Goal: Transaction & Acquisition: Subscribe to service/newsletter

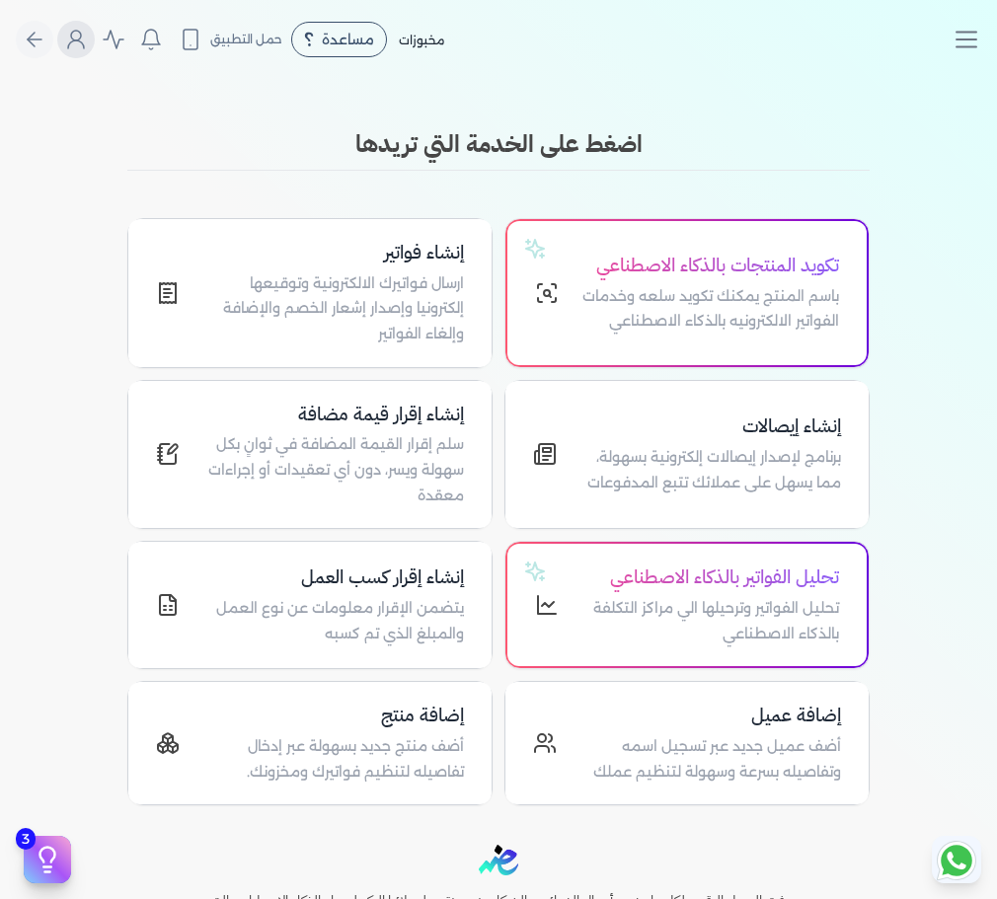
click at [83, 40] on icon "Global" at bounding box center [76, 44] width 16 height 8
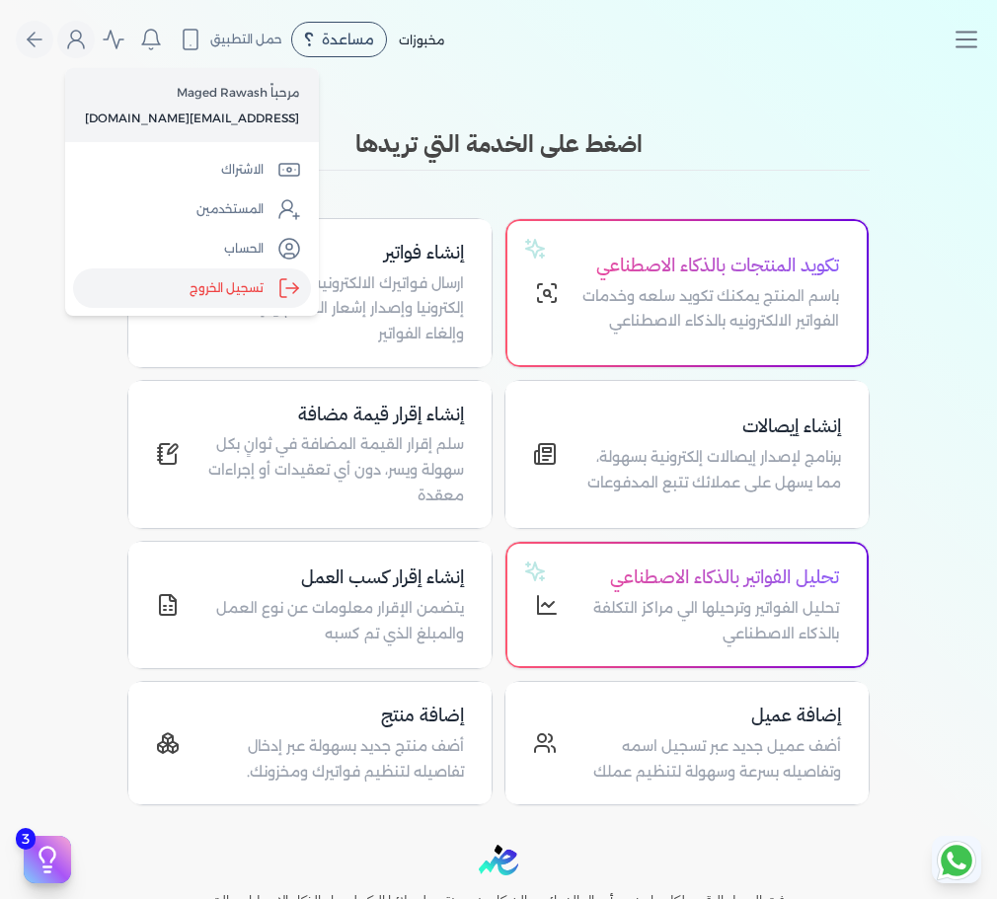
click at [169, 292] on label "تسجيل الخروج" at bounding box center [192, 287] width 238 height 39
click at [996, 79] on input "Close" at bounding box center [997, 79] width 0 height 0
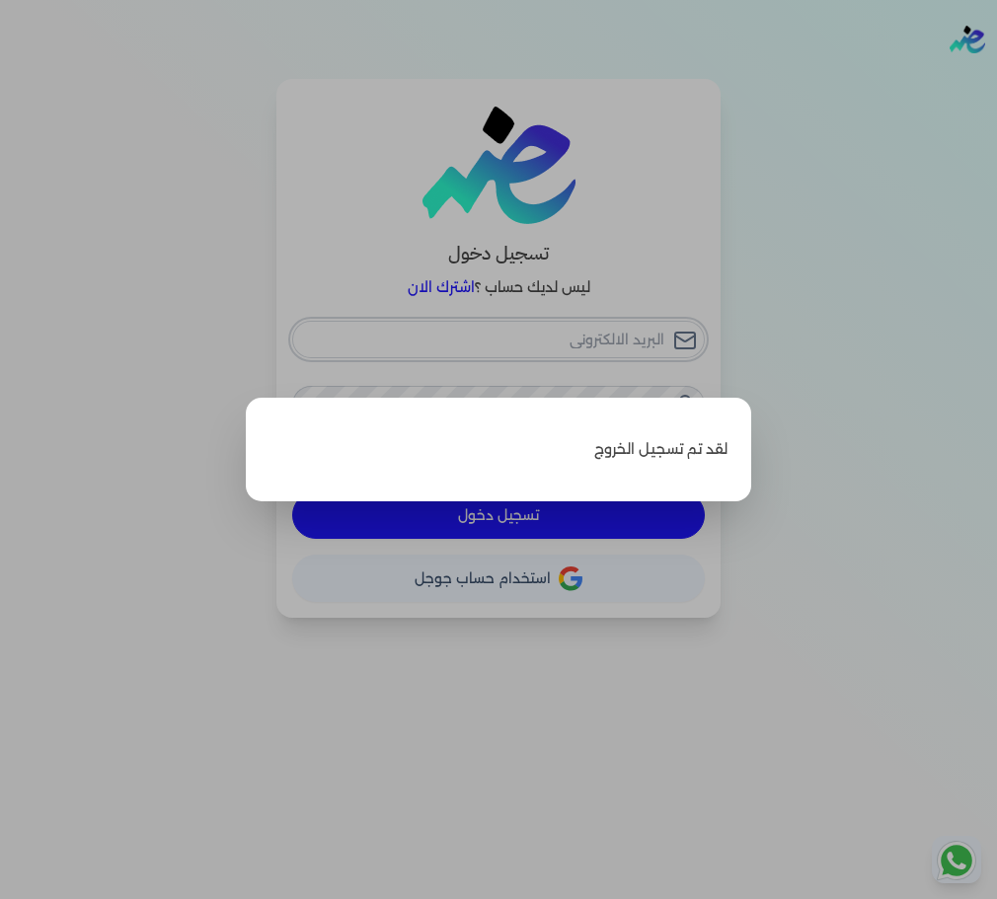
type input "[EMAIL_ADDRESS][DOMAIN_NAME]"
click at [588, 409] on div "لقد تم تسجيل الخروج" at bounding box center [498, 450] width 505 height 105
click at [690, 313] on label "Close" at bounding box center [498, 449] width 997 height 899
click at [996, 79] on input "Close" at bounding box center [997, 79] width 0 height 0
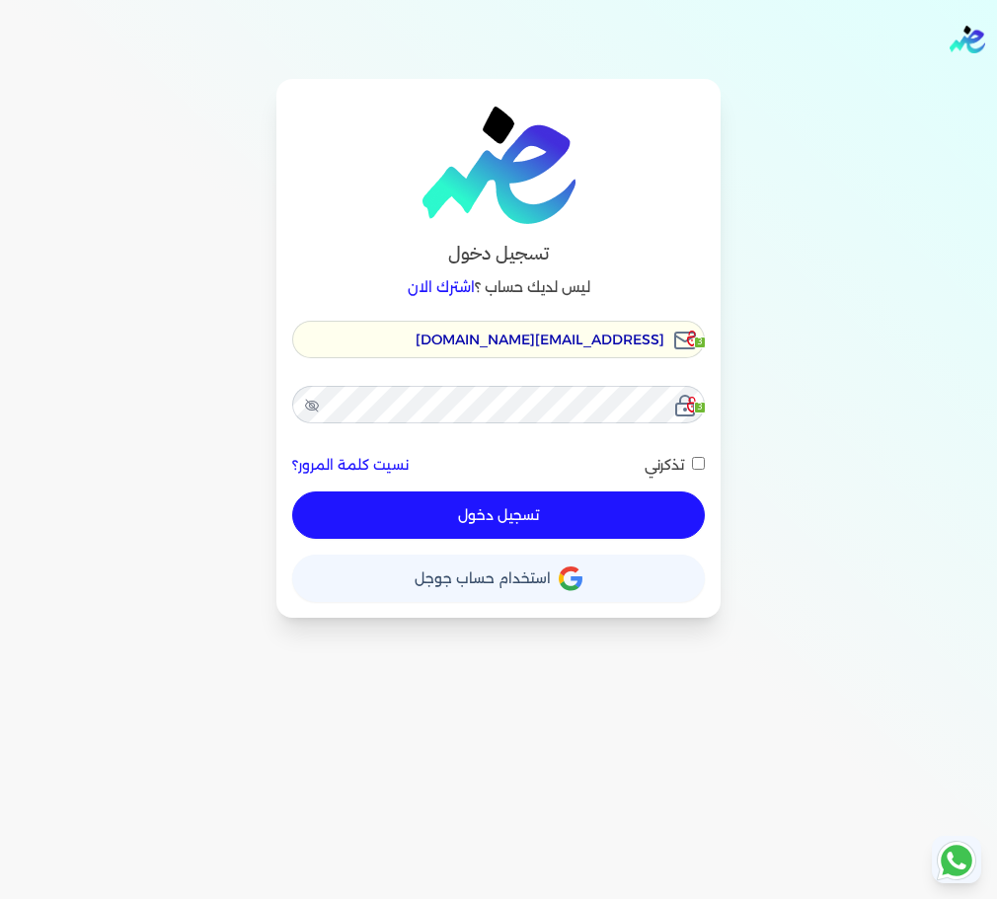
click at [565, 524] on button "تسجيل دخول" at bounding box center [498, 514] width 413 height 47
checkbox input "false"
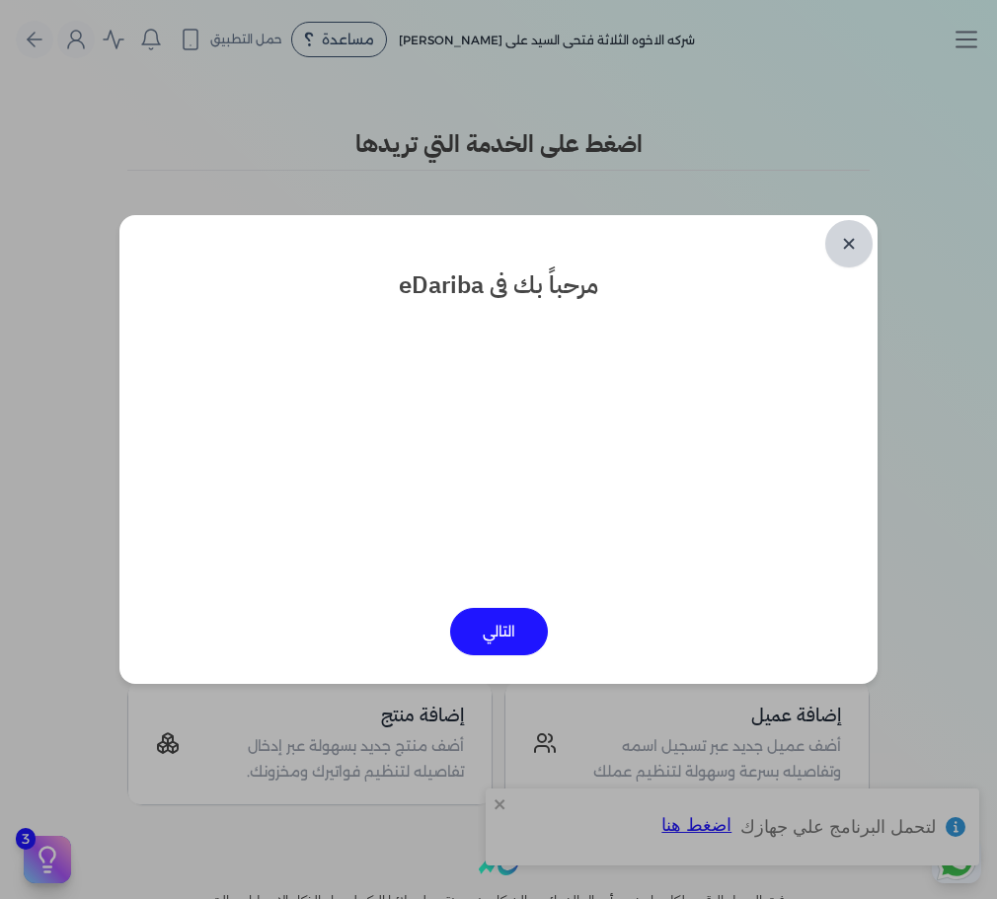
click at [857, 233] on link "✕" at bounding box center [848, 243] width 47 height 47
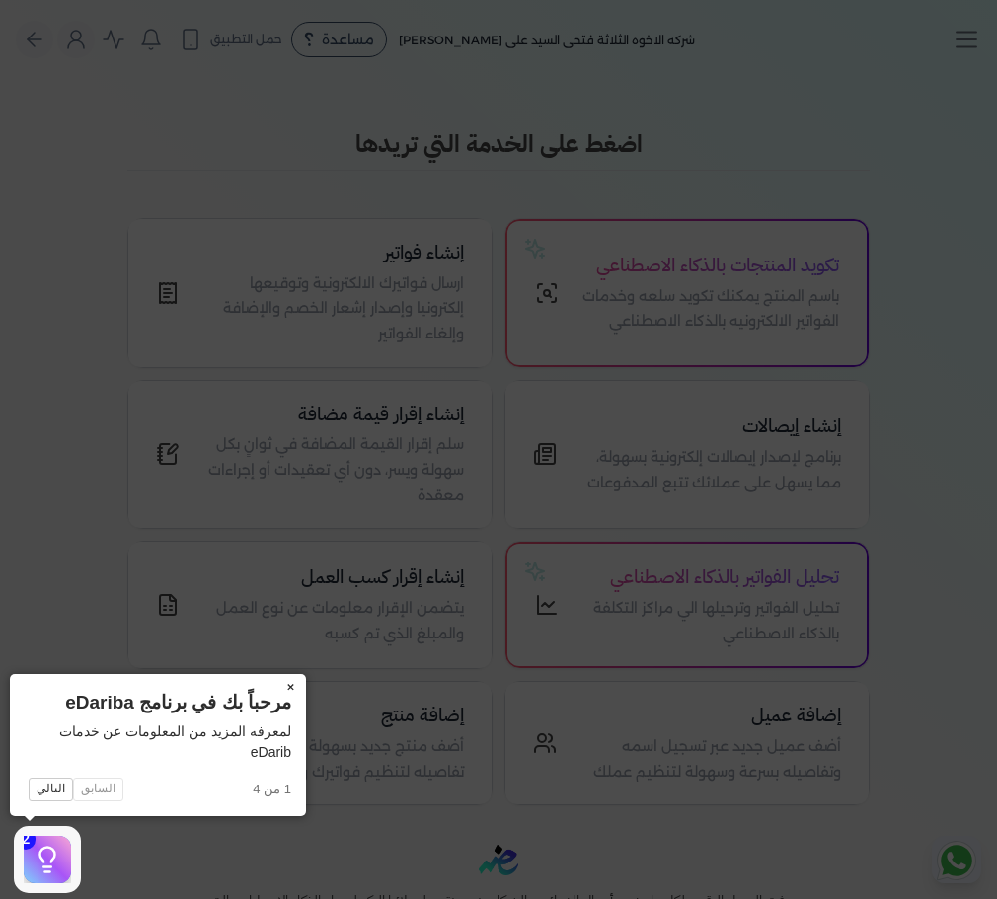
click at [795, 275] on icon at bounding box center [498, 449] width 997 height 899
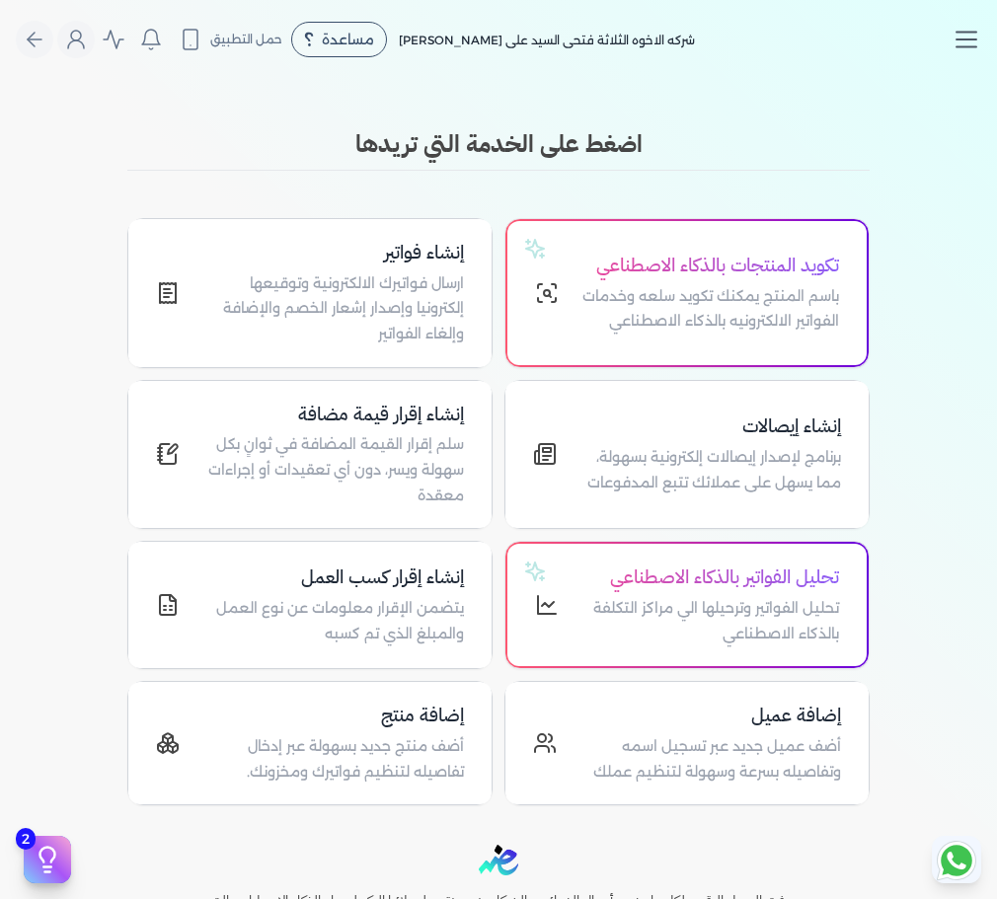
click at [967, 34] on icon "Toggle navigation" at bounding box center [966, 40] width 30 height 30
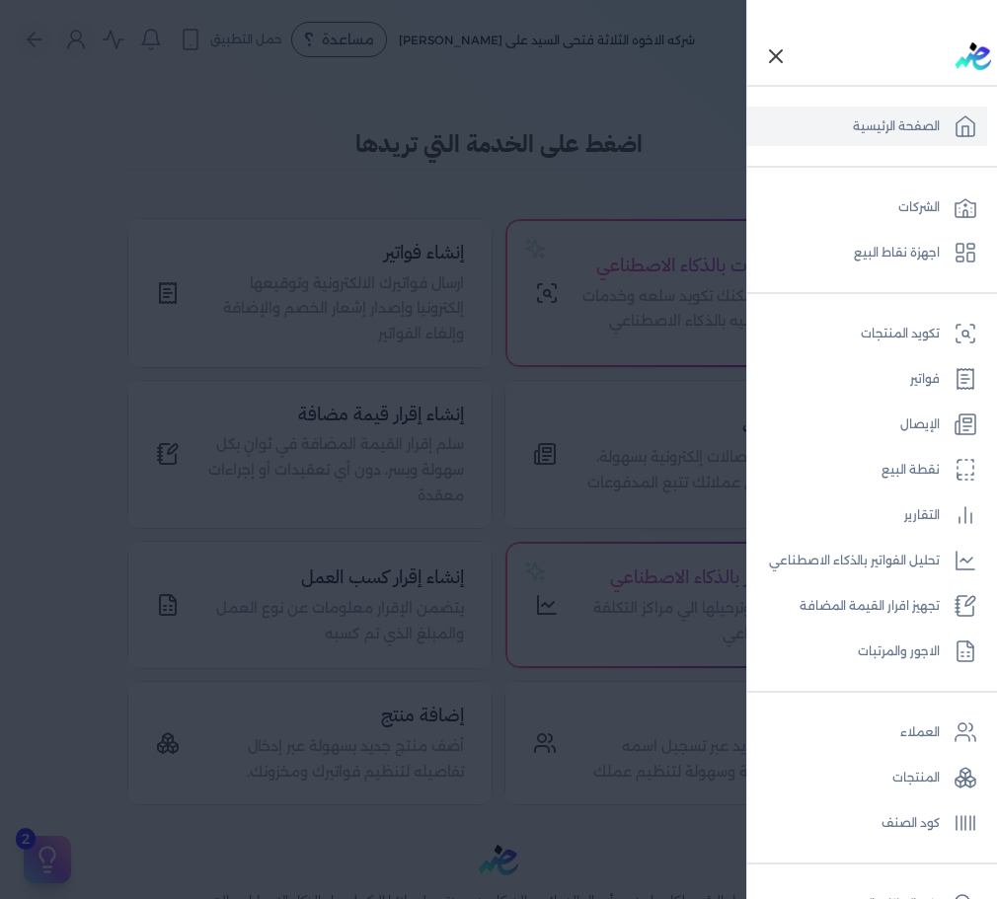
scroll to position [262, 0]
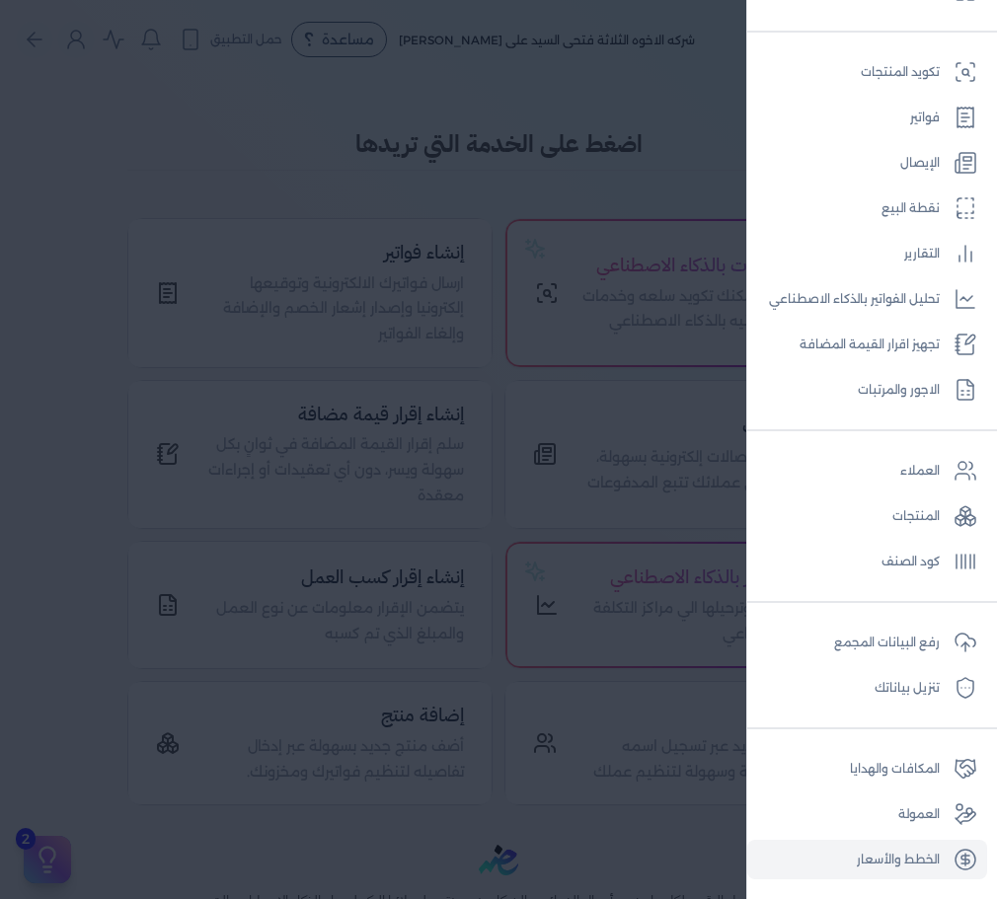
click at [898, 860] on link "الخطط والأسعار" at bounding box center [867, 859] width 240 height 39
